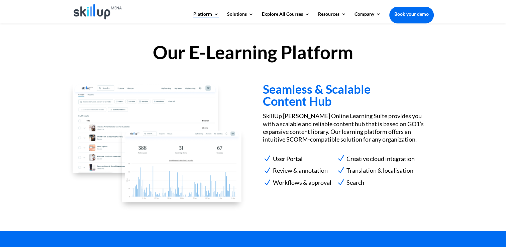
click at [195, 54] on h2 "Our E-Learning Platform" at bounding box center [253, 54] width 361 height 22
click at [193, 54] on h2 "Our E-Learning Platform" at bounding box center [253, 54] width 361 height 22
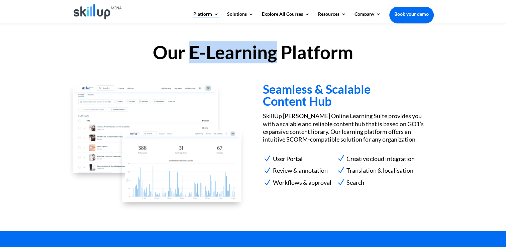
drag, startPoint x: 193, startPoint y: 54, endPoint x: 275, endPoint y: 49, distance: 82.1
click at [275, 49] on h2 "Our E-Learning Platform" at bounding box center [253, 54] width 361 height 22
drag, startPoint x: 286, startPoint y: 51, endPoint x: 194, endPoint y: 49, distance: 92.0
click at [287, 50] on h2 "Our E-Learning Platform" at bounding box center [253, 54] width 361 height 22
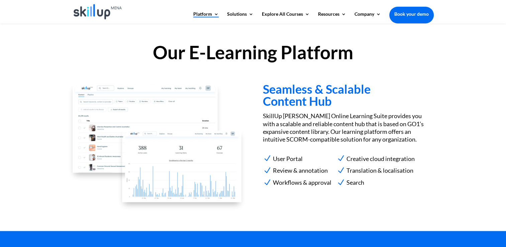
click at [170, 46] on h2 "Our E-Learning Platform" at bounding box center [253, 54] width 361 height 22
click at [222, 56] on h2 "Our E-Learning Platform" at bounding box center [253, 54] width 361 height 22
click at [222, 54] on h2 "Our E-Learning Platform" at bounding box center [253, 54] width 361 height 22
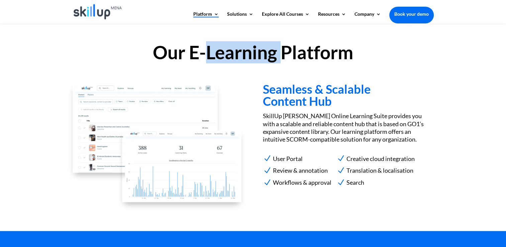
click at [222, 54] on h2 "Our E-Learning Platform" at bounding box center [253, 54] width 361 height 22
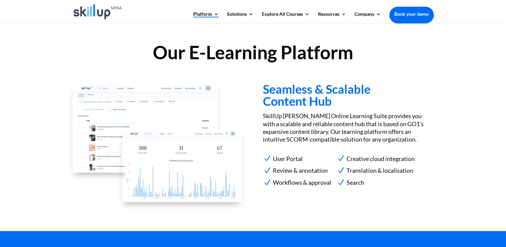
drag, startPoint x: 222, startPoint y: 54, endPoint x: 200, endPoint y: 59, distance: 22.3
click at [200, 59] on h2 "Our E-Learning Platform" at bounding box center [253, 54] width 361 height 22
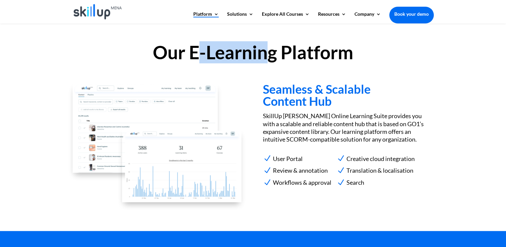
drag, startPoint x: 194, startPoint y: 46, endPoint x: 268, endPoint y: 46, distance: 73.6
click at [268, 46] on h2 "Our E-Learning Platform" at bounding box center [253, 54] width 361 height 22
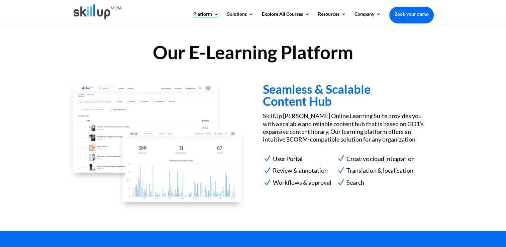
drag, startPoint x: 268, startPoint y: 46, endPoint x: 189, endPoint y: 54, distance: 79.3
click at [188, 54] on h2 "Our E-Learning Platform" at bounding box center [253, 54] width 361 height 22
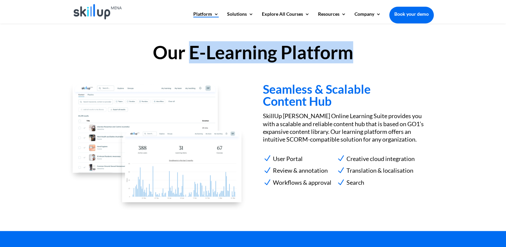
drag, startPoint x: 191, startPoint y: 53, endPoint x: 363, endPoint y: 53, distance: 171.3
click at [363, 53] on h2 "Our E-Learning Platform" at bounding box center [253, 54] width 361 height 22
copy h2 "E-Learning Platform"
click at [494, 56] on div "Our E-Learning Platform Seamless & Scalable Content Hub SkillUp [PERSON_NAME] O…" at bounding box center [253, 126] width 506 height 209
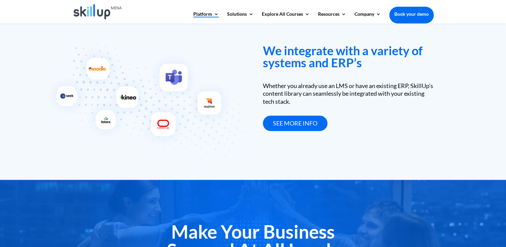
scroll to position [1079, 0]
